Goal: Task Accomplishment & Management: Manage account settings

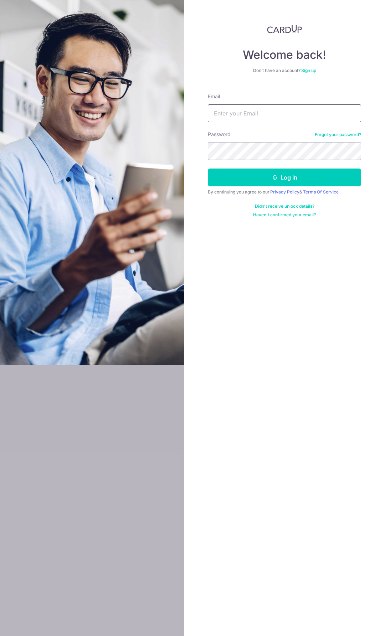
click at [269, 112] on input "Email" at bounding box center [284, 113] width 153 height 18
type input "[EMAIL_ADDRESS][DOMAIN_NAME]"
click at [208, 169] on button "Log in" at bounding box center [284, 178] width 153 height 18
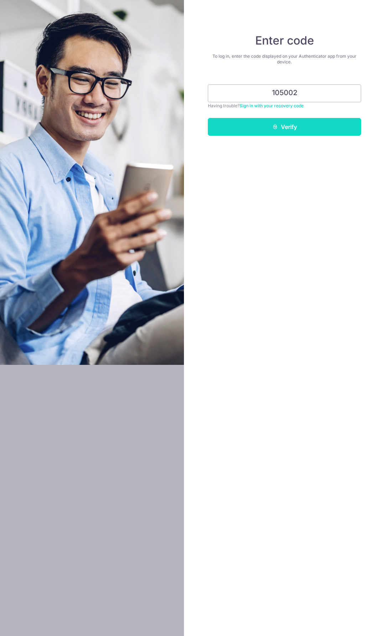
type input "105002"
click at [283, 128] on button "Verify" at bounding box center [284, 127] width 153 height 18
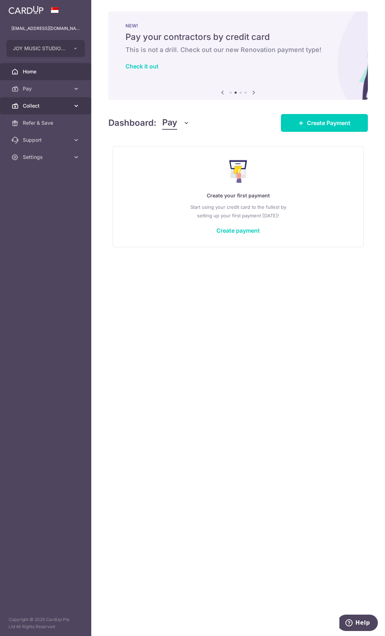
click at [52, 107] on span "Collect" at bounding box center [46, 105] width 47 height 7
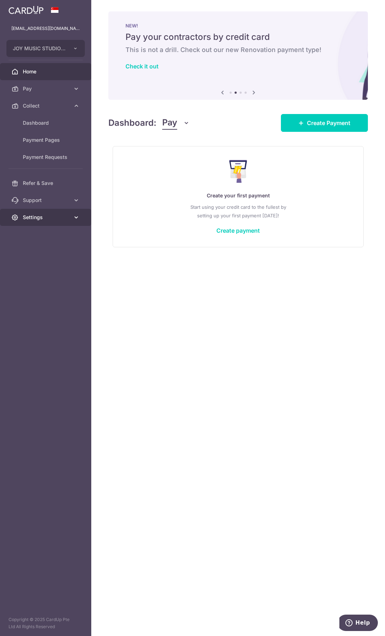
click at [41, 214] on span "Settings" at bounding box center [46, 217] width 47 height 7
click at [74, 200] on icon at bounding box center [76, 200] width 7 height 7
click at [31, 275] on span "Account" at bounding box center [46, 277] width 47 height 7
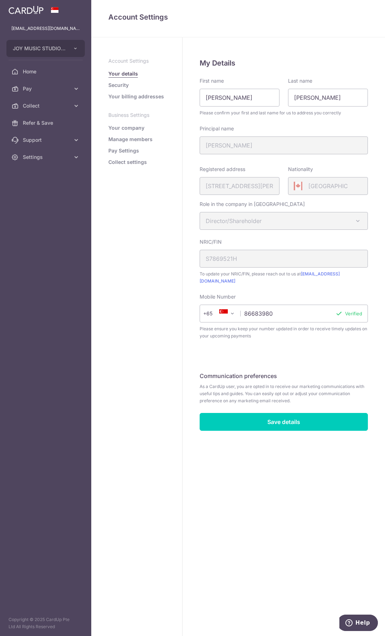
click at [151, 139] on link "Manage members" at bounding box center [130, 139] width 44 height 7
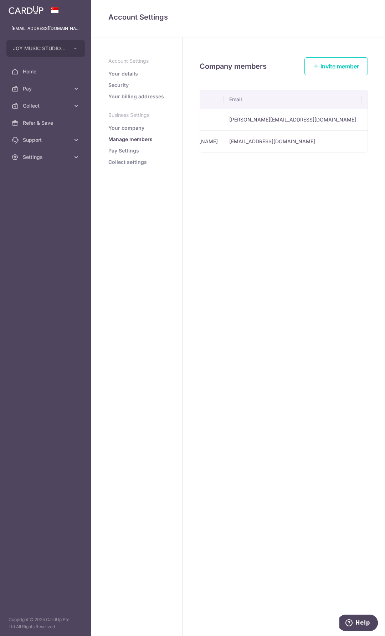
scroll to position [0, 99]
click at [272, 270] on div "Company members Invite member Name Email Role Invitation Status 2FA Status vinc…" at bounding box center [283, 336] width 202 height 599
click at [326, 71] on link "Invite member" at bounding box center [335, 66] width 63 height 18
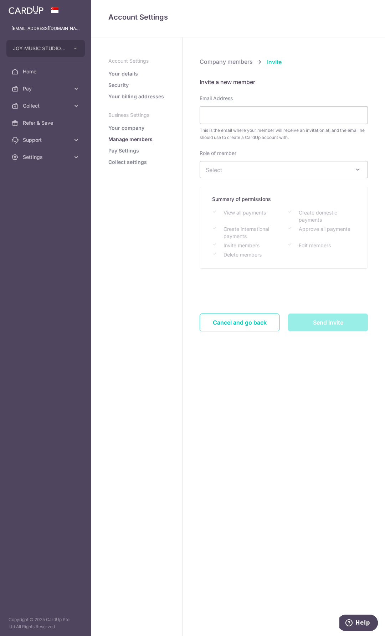
click at [285, 172] on span "Select" at bounding box center [278, 170] width 145 height 8
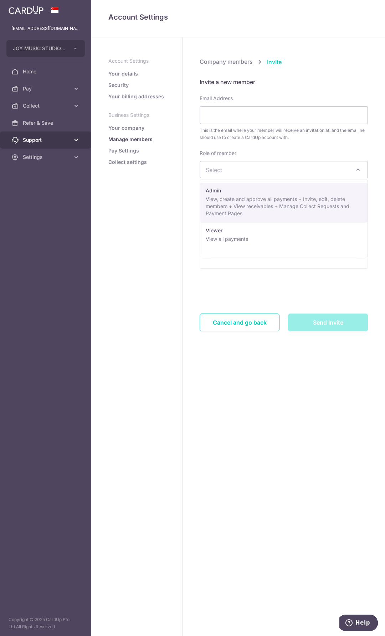
click at [42, 136] on link "Support" at bounding box center [45, 140] width 91 height 17
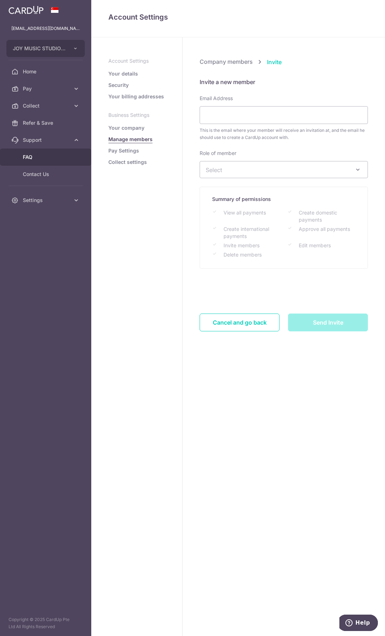
click at [44, 156] on span "FAQ" at bounding box center [46, 157] width 47 height 7
click at [126, 86] on link "Security" at bounding box center [118, 85] width 20 height 7
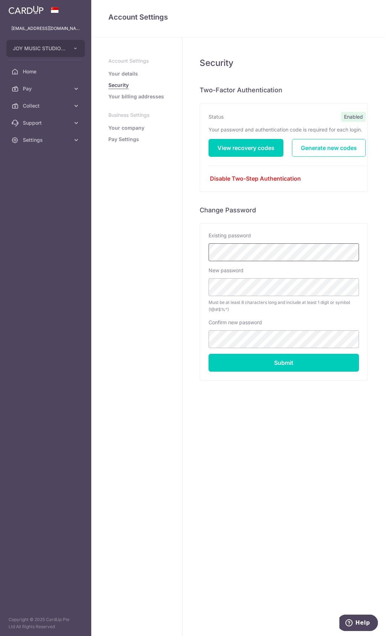
click at [208, 354] on input "Submit" at bounding box center [283, 363] width 150 height 18
